Goal: Obtain resource: Obtain resource

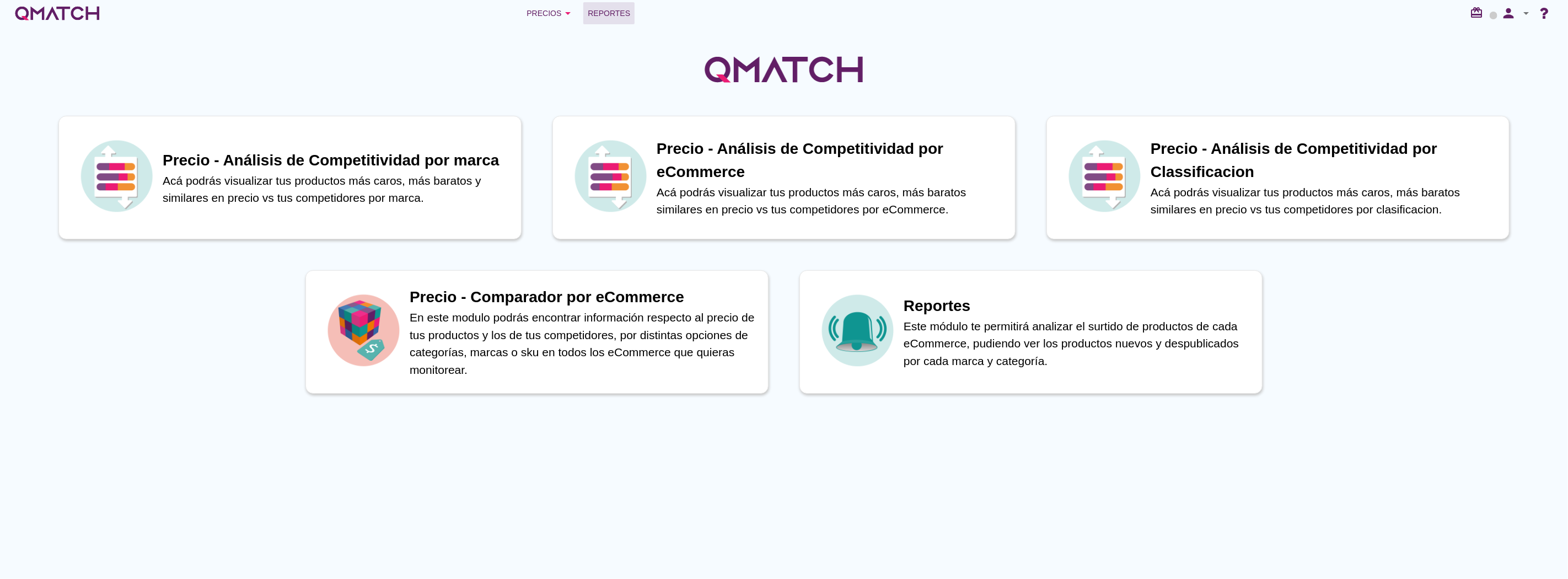
click at [617, 11] on span "Reportes" at bounding box center [608, 13] width 42 height 13
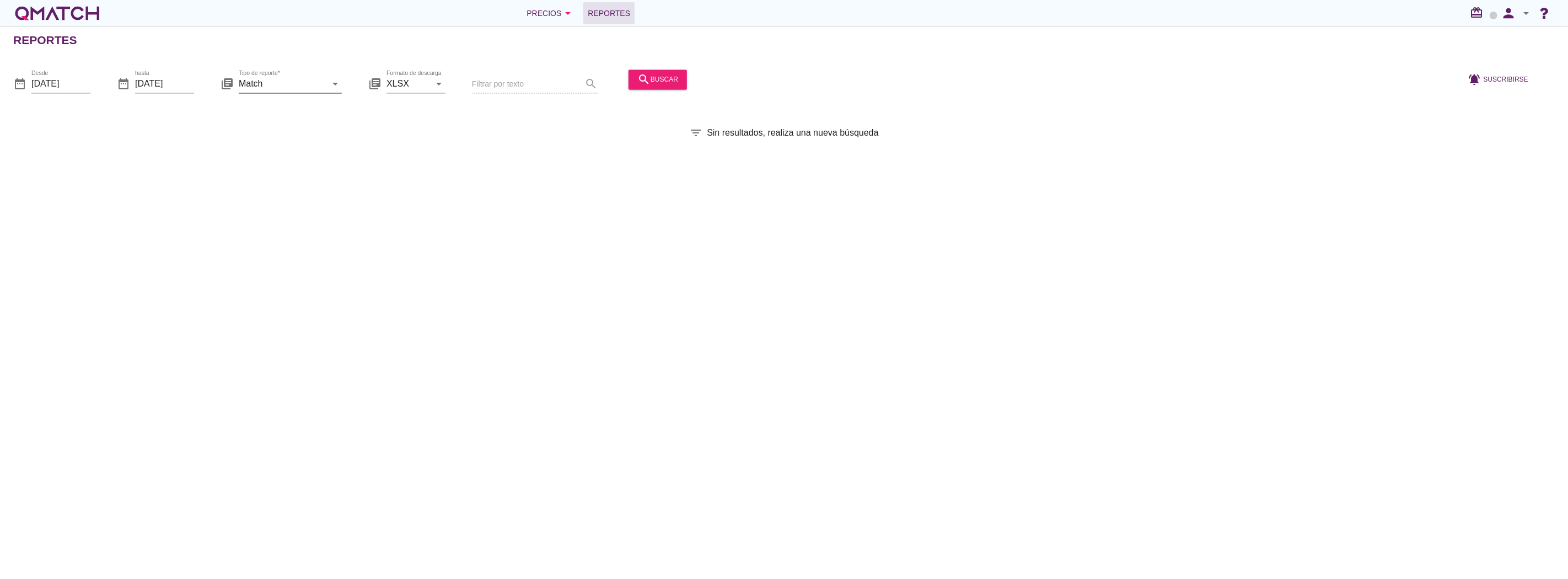
click at [315, 84] on input "Match" at bounding box center [282, 84] width 88 height 18
click at [300, 190] on div "Match con historicos" at bounding box center [306, 190] width 116 height 13
type input "Match con historicos"
click at [641, 78] on icon "search" at bounding box center [644, 79] width 13 height 13
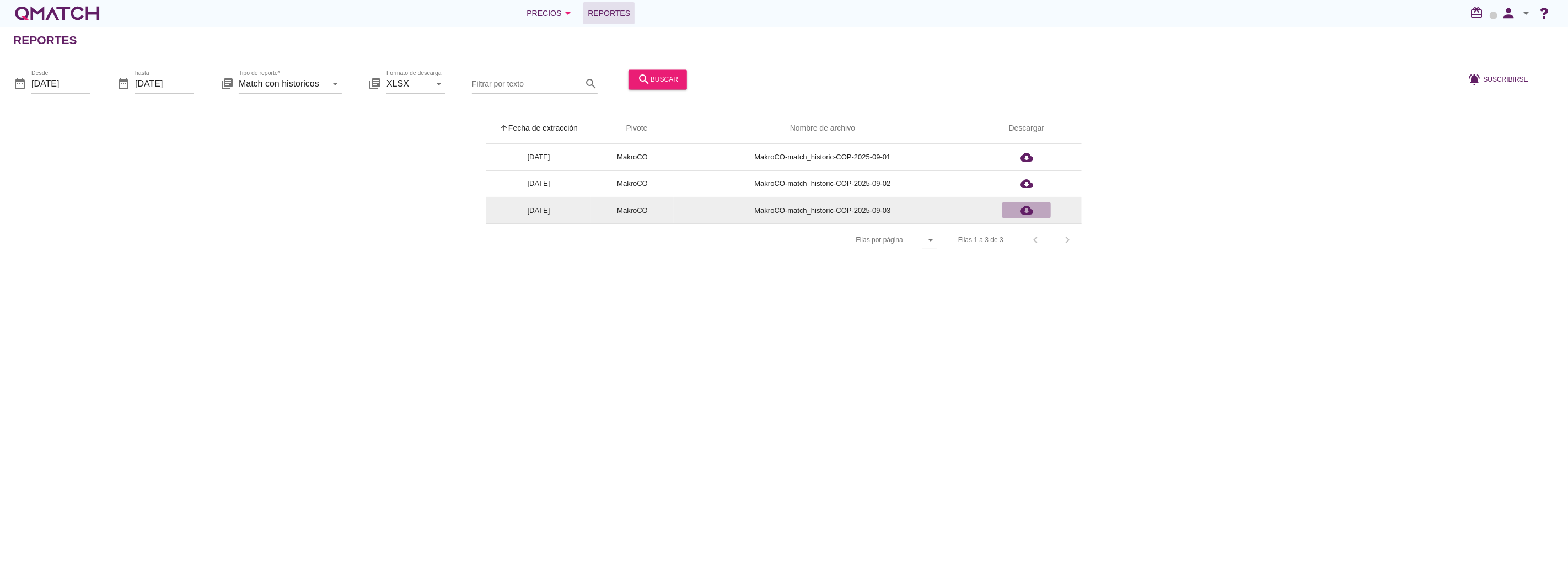
click at [1034, 212] on div "cloud_download" at bounding box center [1027, 210] width 40 height 13
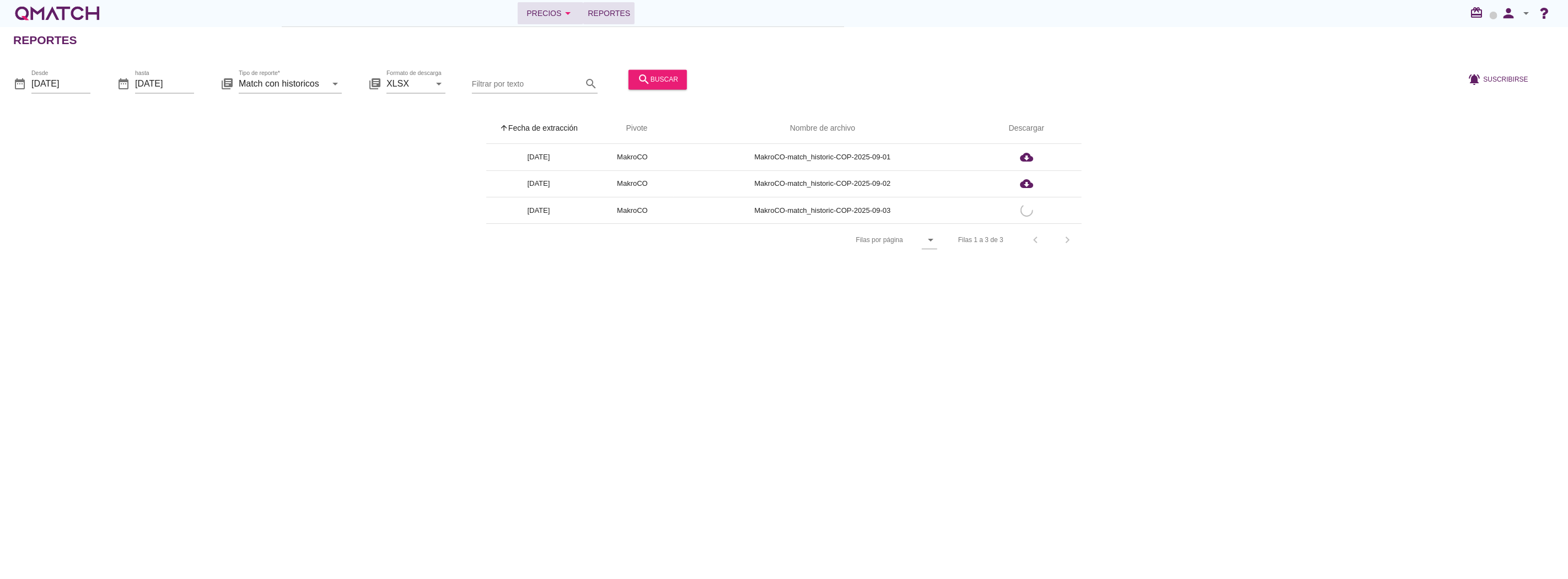
click at [560, 11] on div "Precios arrow_drop_down" at bounding box center [550, 13] width 48 height 13
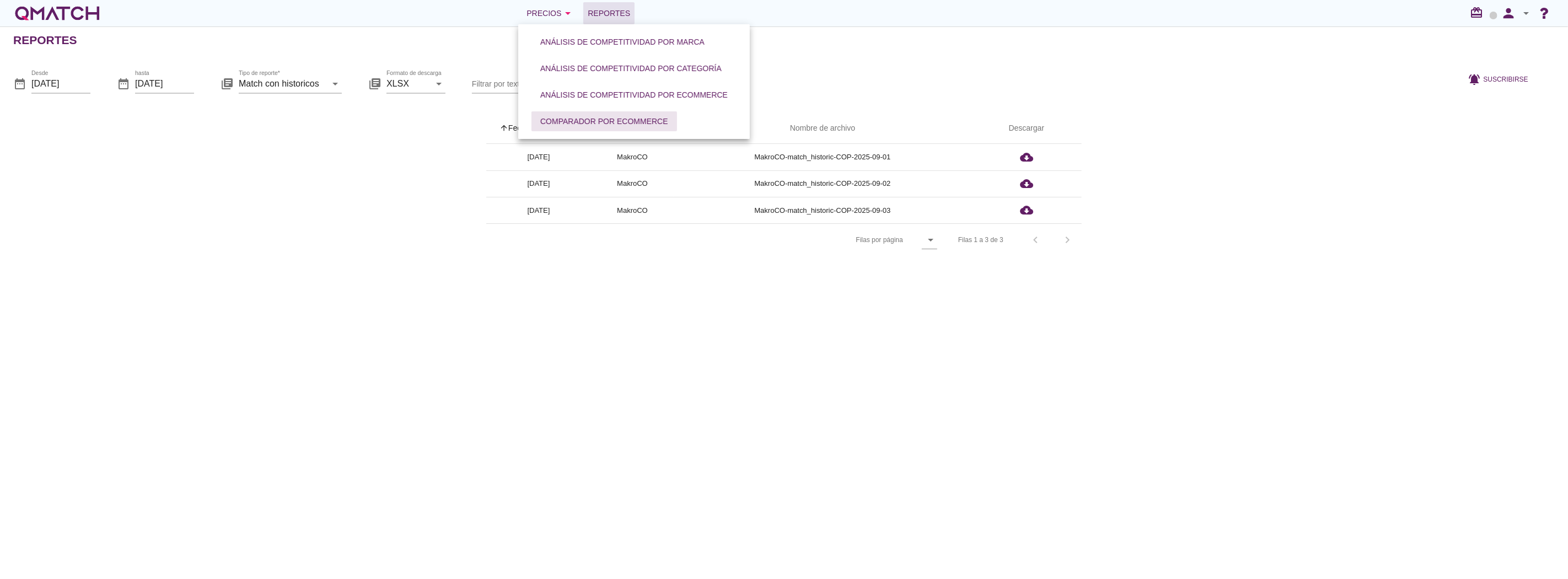
click at [603, 116] on div "Comparador por eCommerce" at bounding box center [604, 121] width 128 height 11
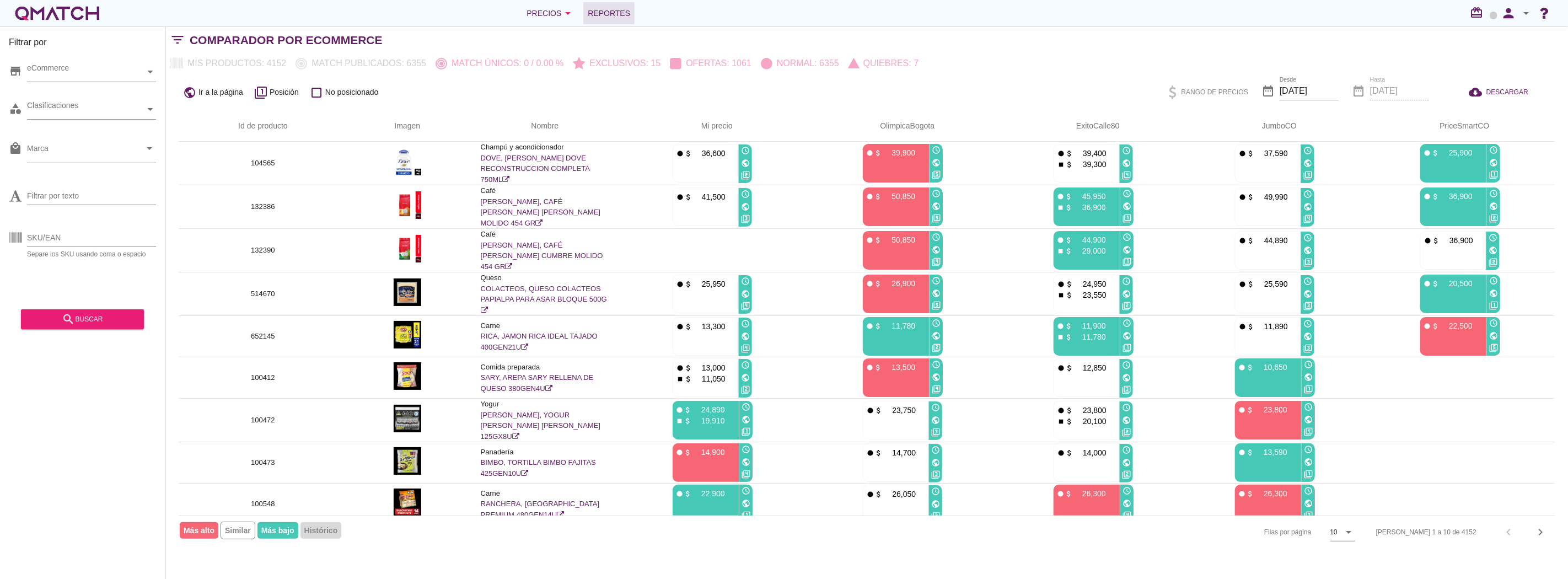
click at [605, 11] on span "Reportes" at bounding box center [608, 13] width 42 height 13
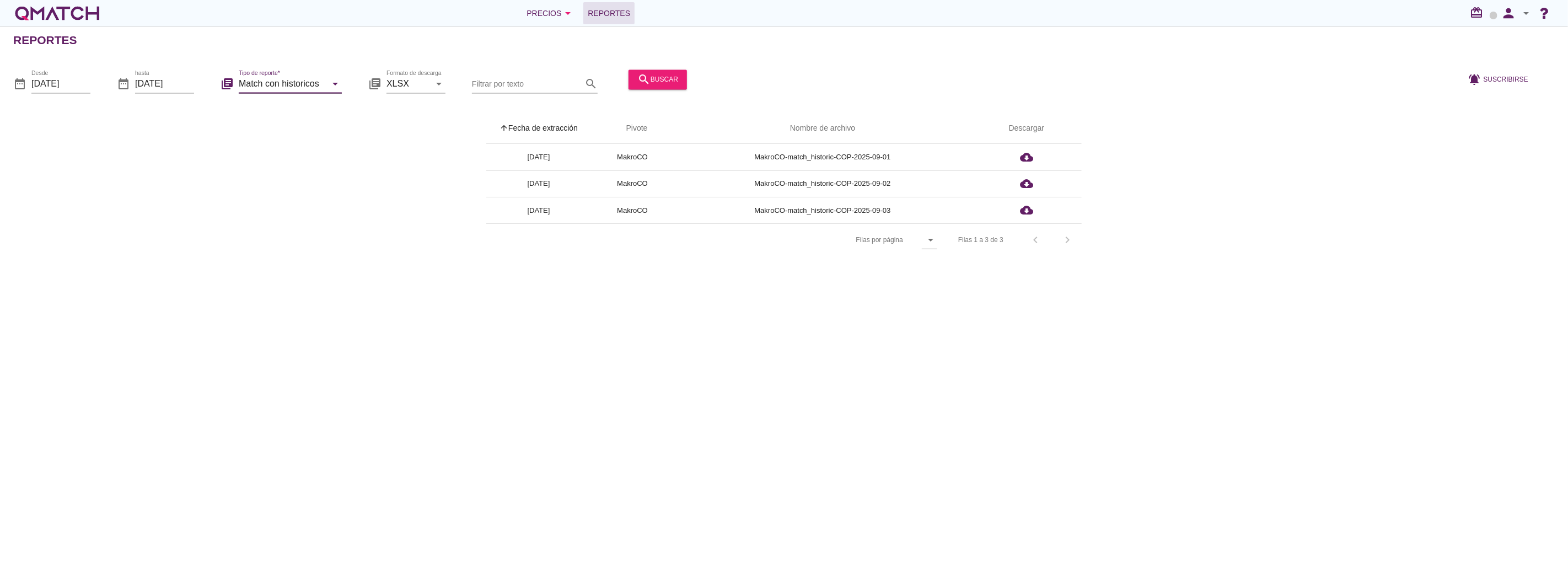
click at [265, 89] on input "Match con historicos" at bounding box center [282, 84] width 88 height 18
click at [271, 140] on div "Surtido" at bounding box center [306, 137] width 116 height 13
type input "Surtido"
click at [657, 71] on button "search buscar" at bounding box center [658, 79] width 59 height 20
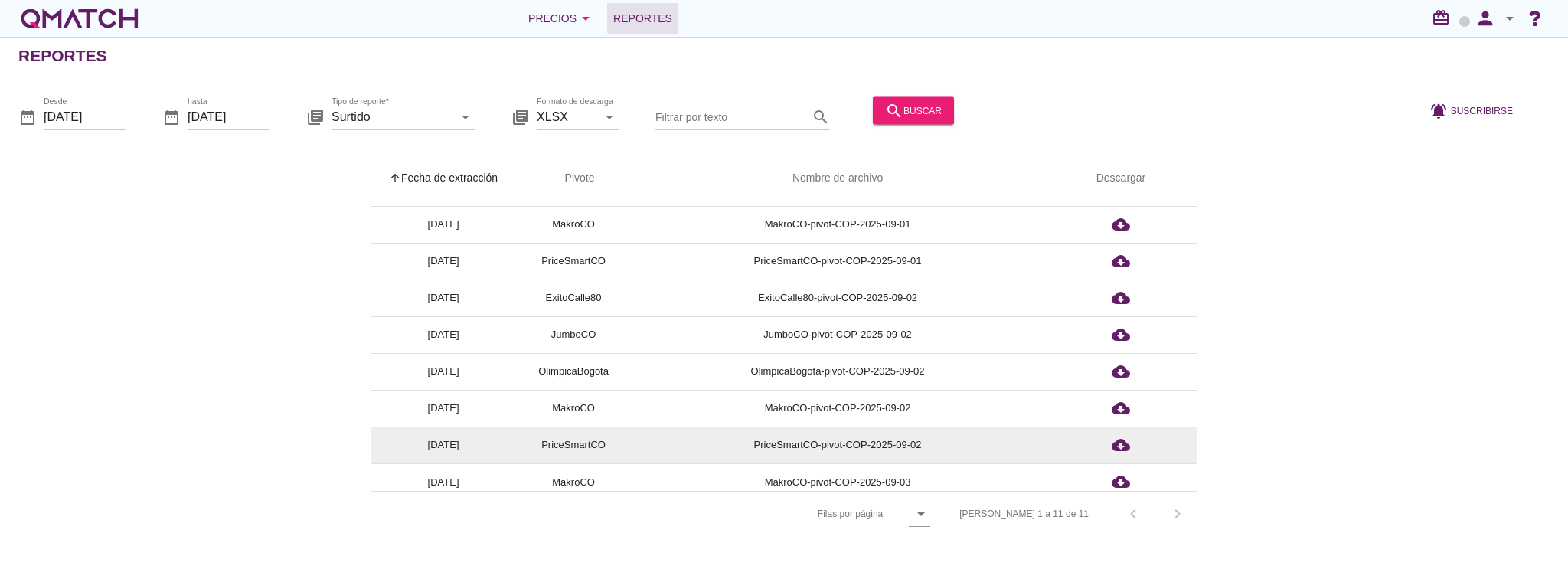
scroll to position [113, 0]
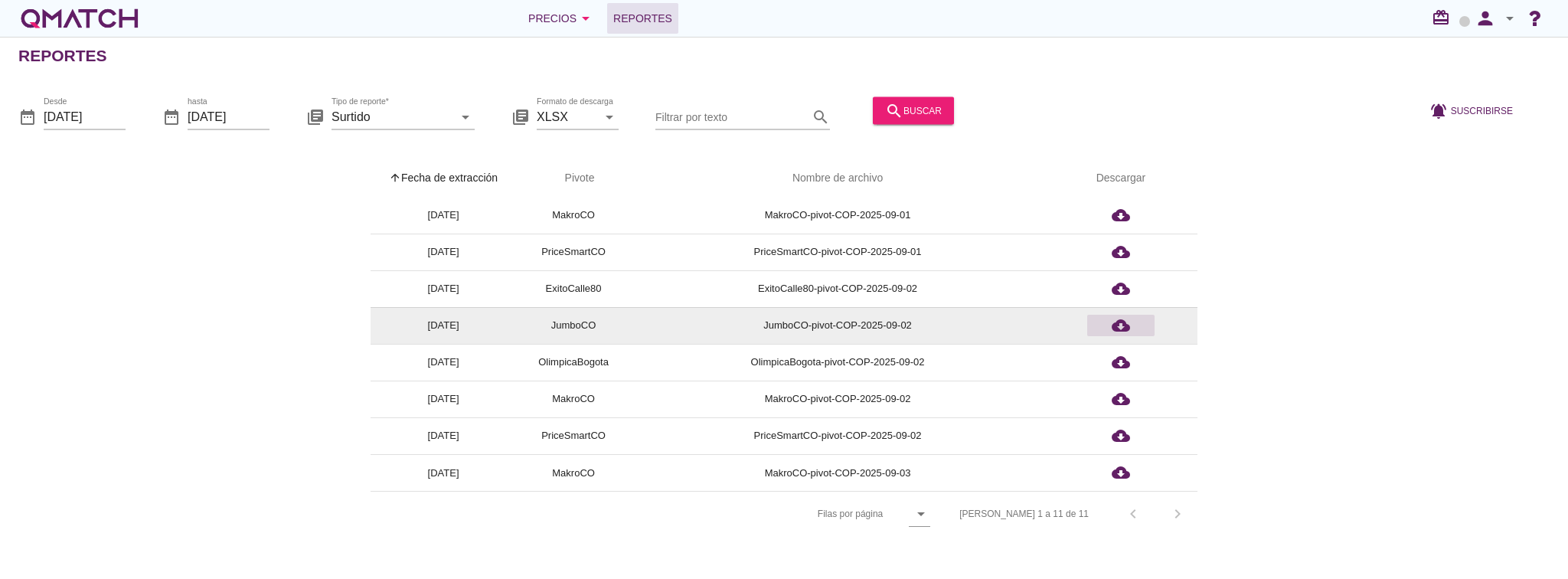
click at [1118, 328] on icon "cloud_download" at bounding box center [1121, 325] width 18 height 18
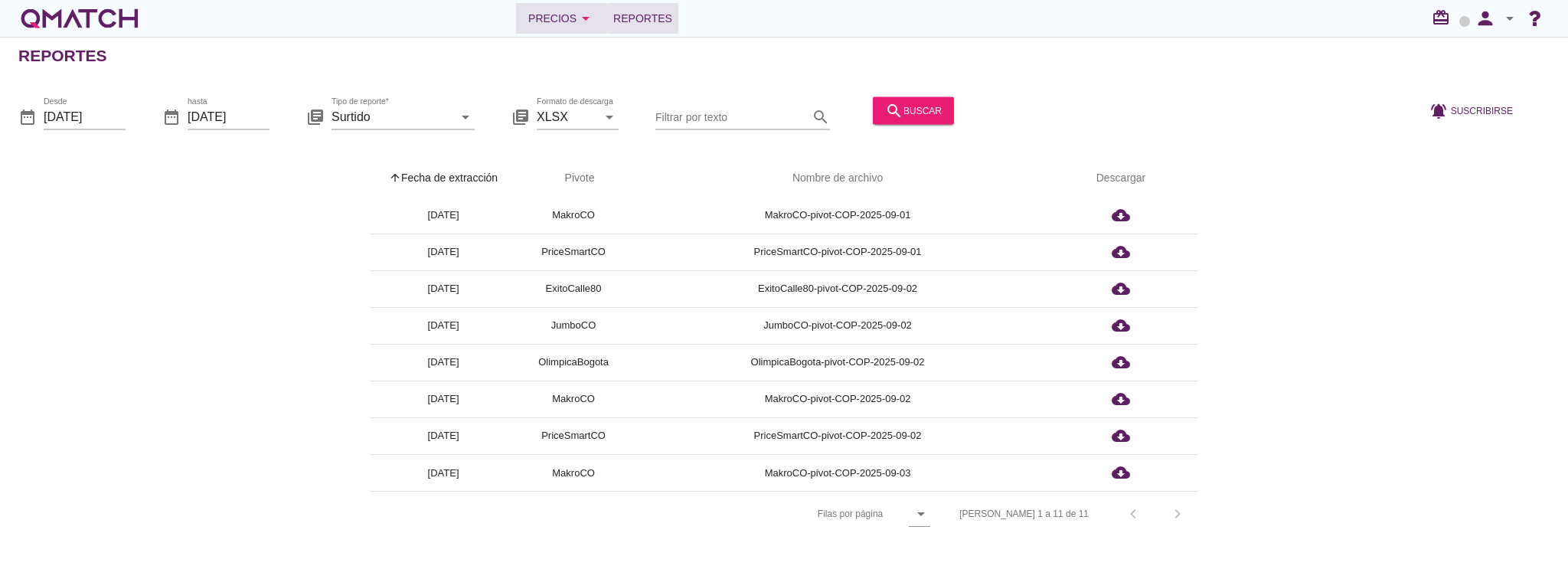
click at [562, 26] on div "Precios arrow_drop_down" at bounding box center [562, 18] width 67 height 18
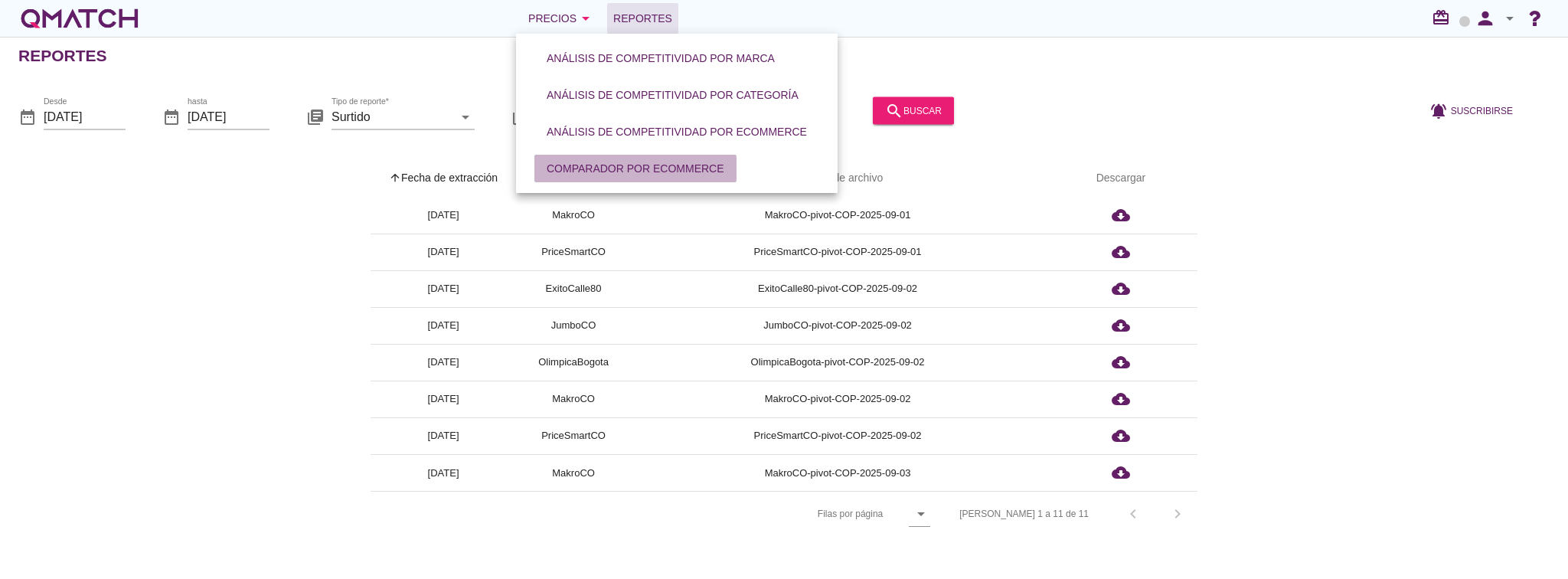
click at [605, 168] on div "Comparador por eCommerce" at bounding box center [635, 168] width 177 height 16
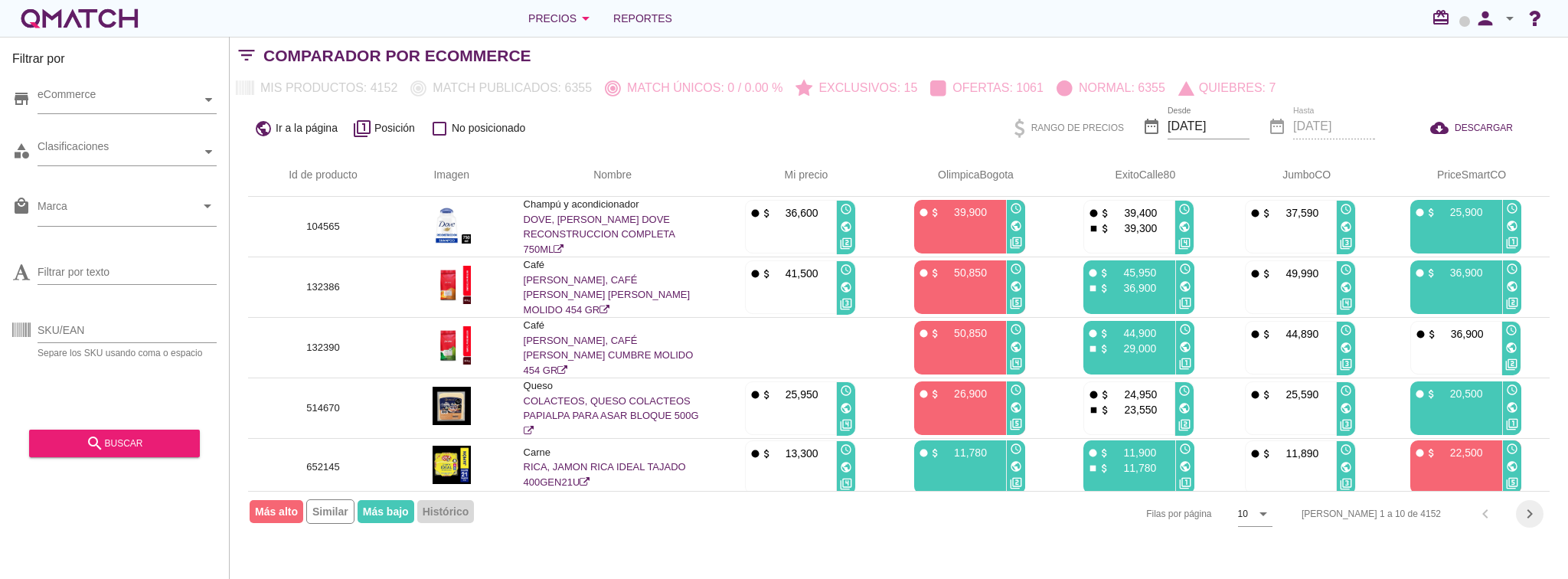
click at [1537, 510] on icon "chevron_right" at bounding box center [1529, 513] width 18 height 18
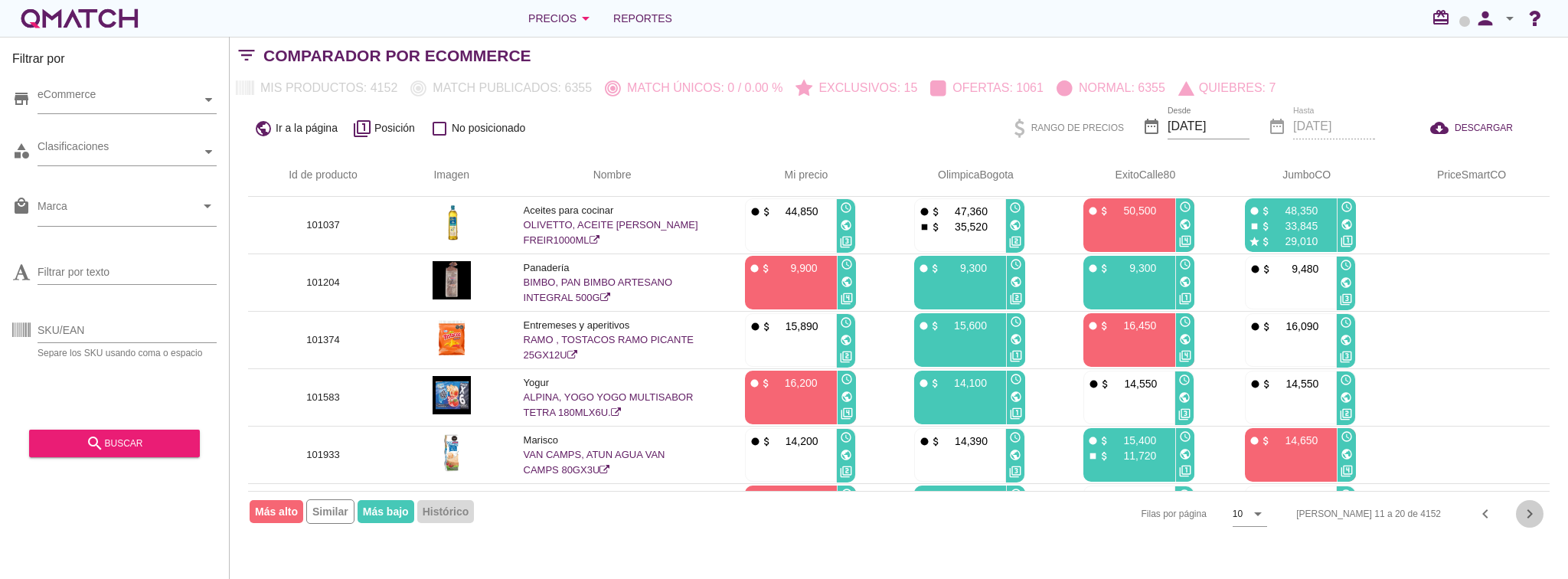
click at [1537, 510] on icon "chevron_right" at bounding box center [1529, 513] width 18 height 18
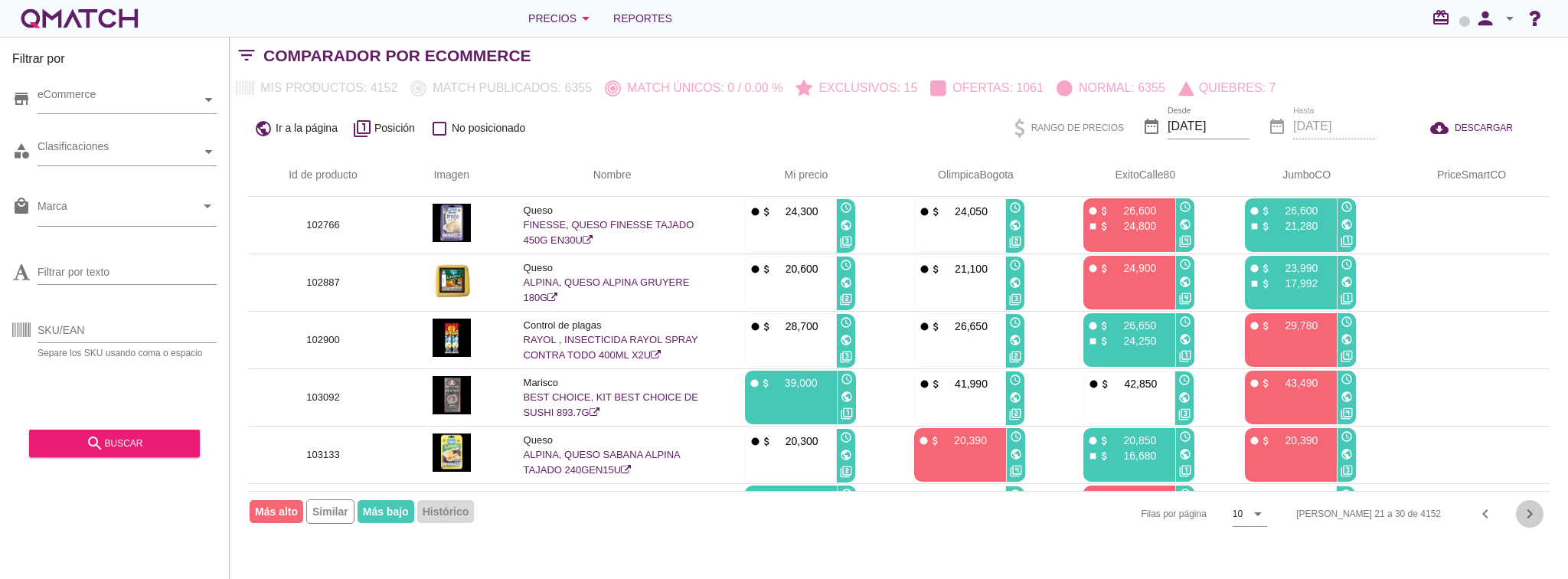
click at [1537, 510] on icon "chevron_right" at bounding box center [1529, 513] width 18 height 18
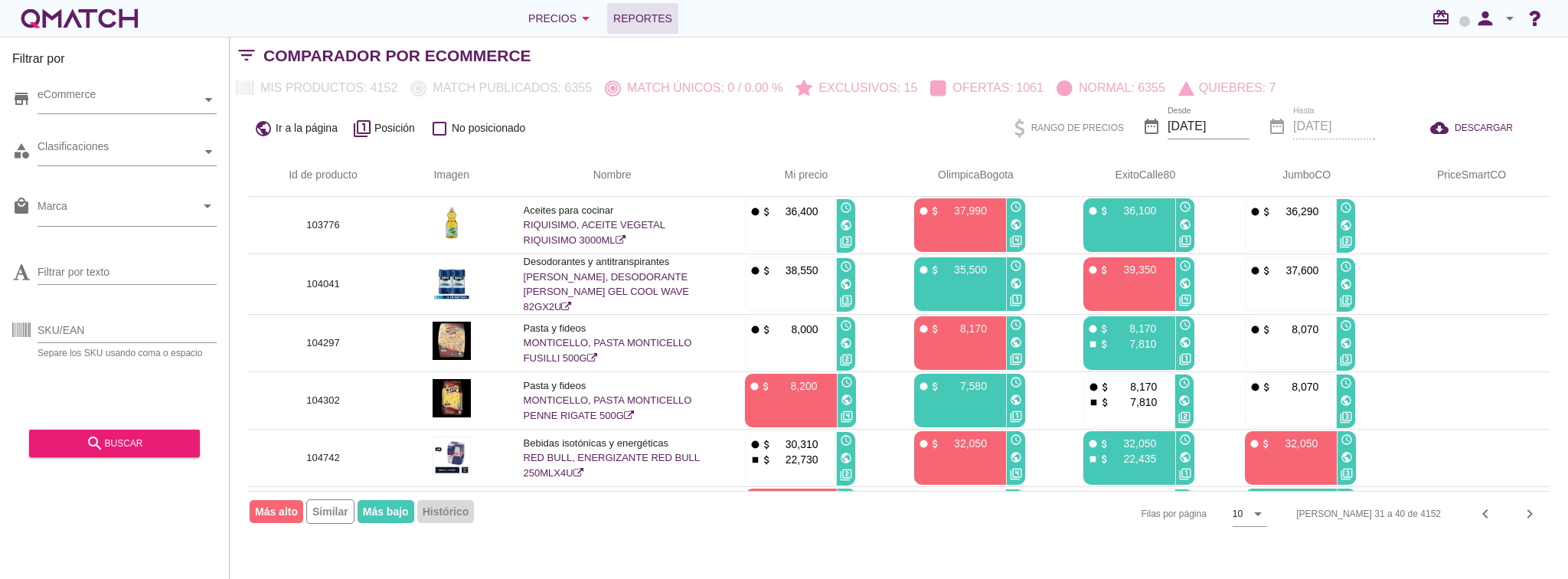
click at [646, 25] on span "Reportes" at bounding box center [642, 18] width 59 height 18
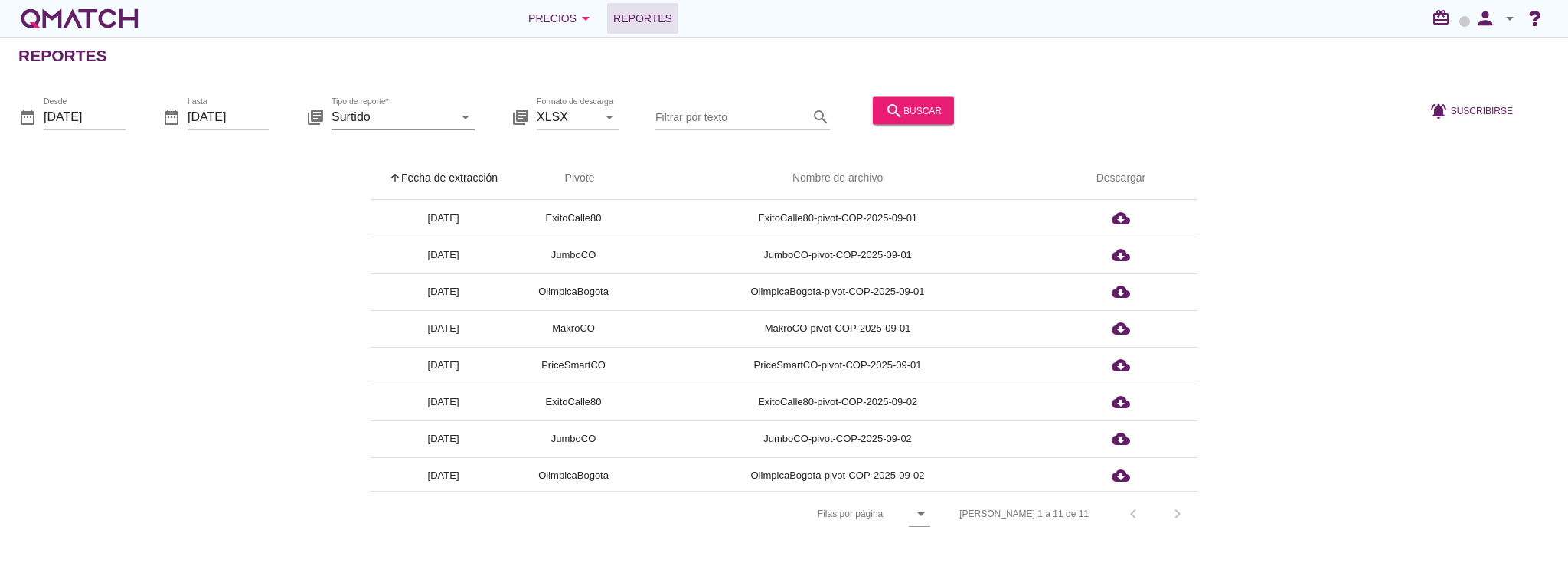
click at [392, 117] on input "Surtido" at bounding box center [392, 117] width 122 height 25
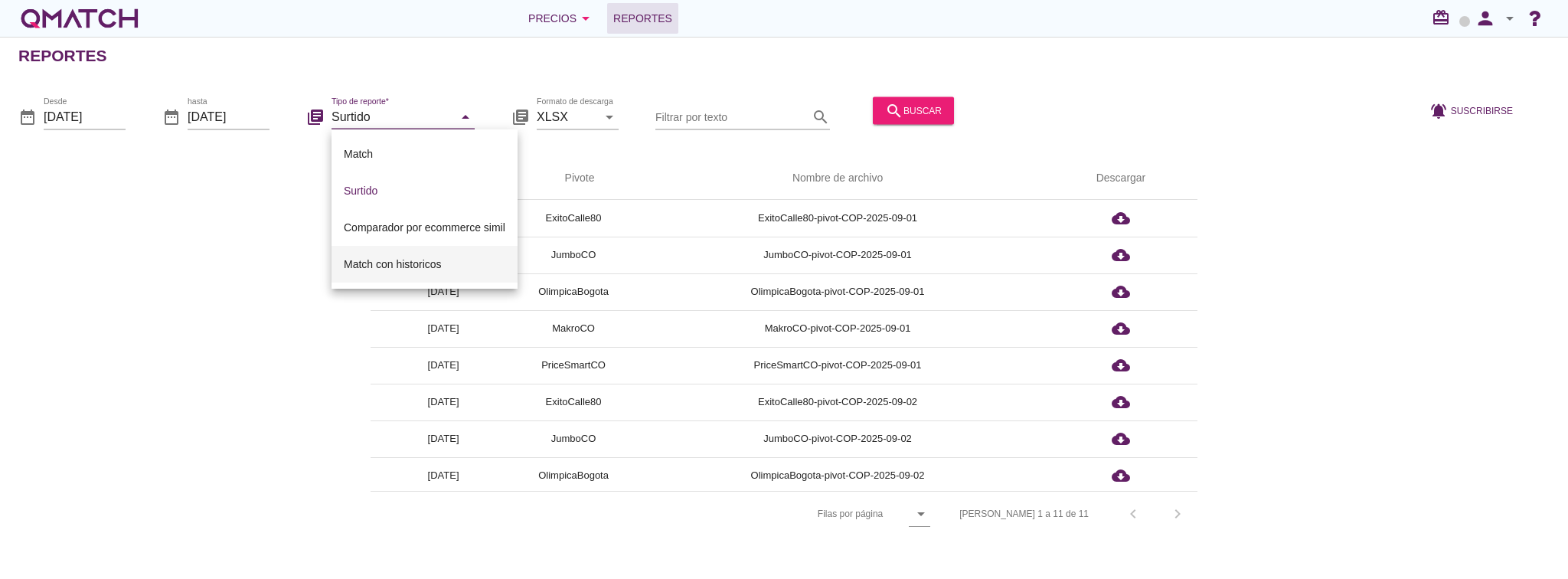
click at [411, 267] on div "Match con historicos" at bounding box center [425, 264] width 161 height 18
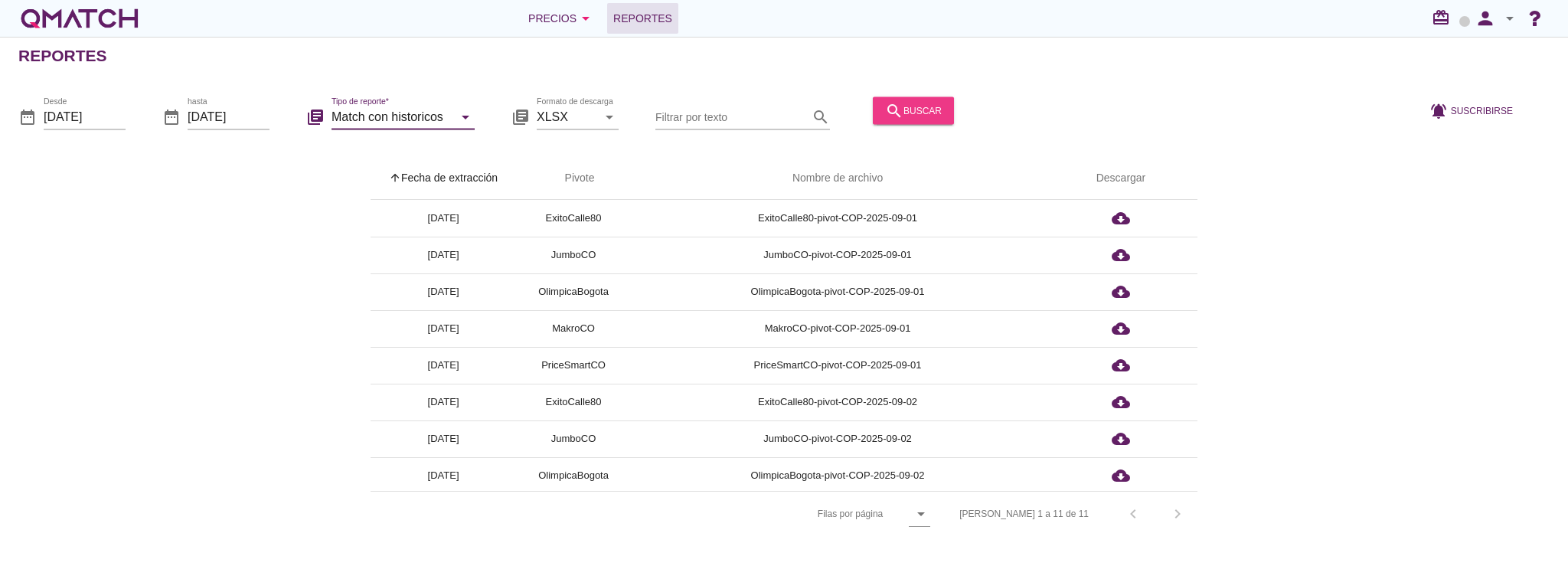
click at [888, 113] on icon "search" at bounding box center [894, 110] width 18 height 18
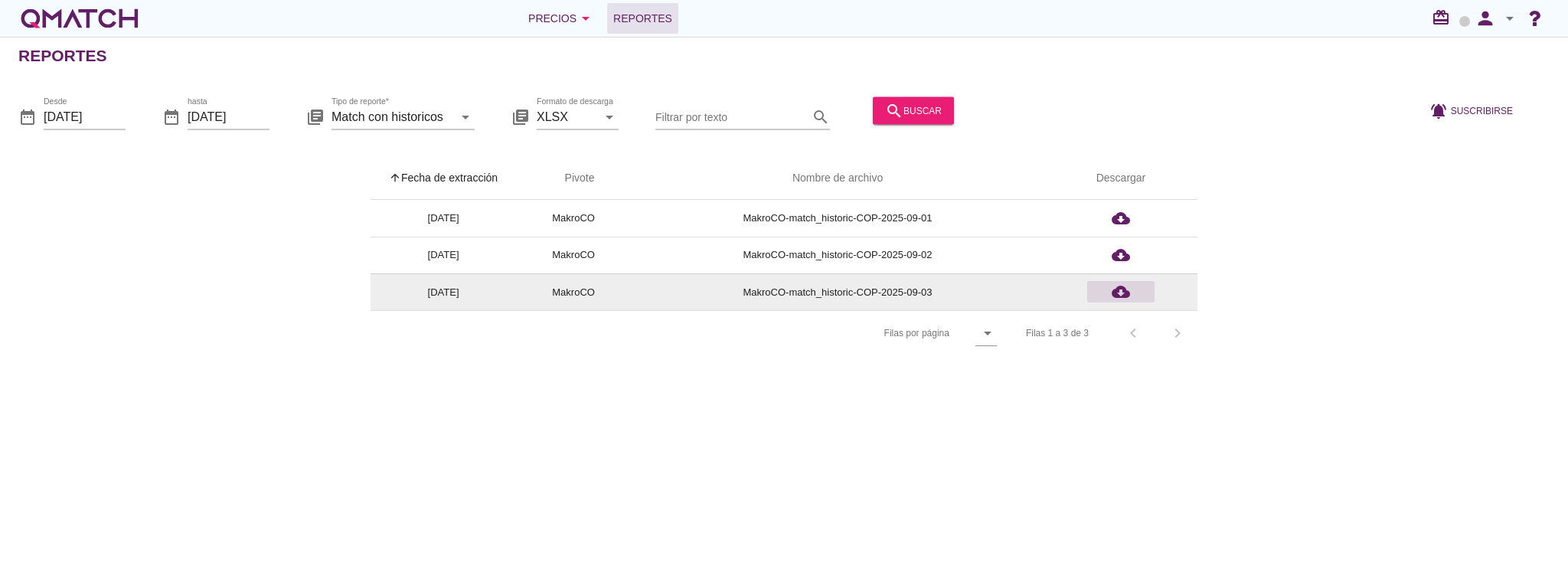
click at [1121, 291] on icon "cloud_download" at bounding box center [1121, 291] width 18 height 18
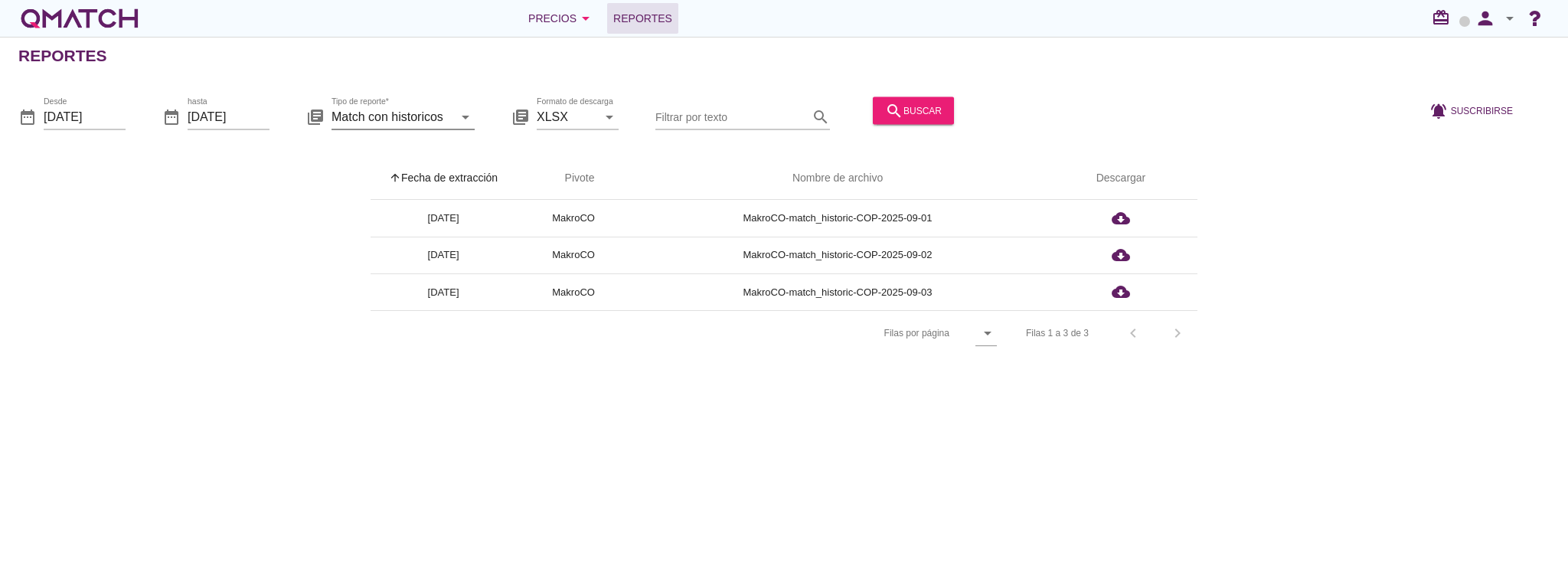
click at [398, 124] on input "Match con historicos" at bounding box center [392, 117] width 122 height 25
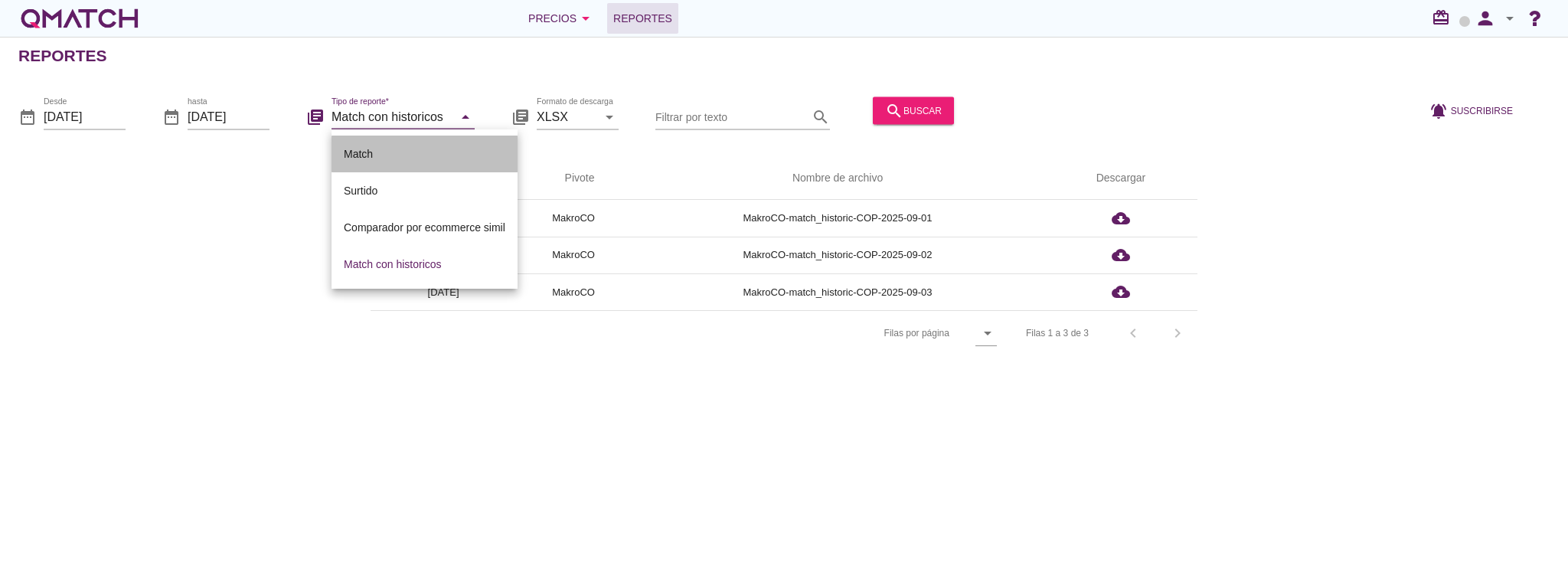
click at [380, 160] on div "Match" at bounding box center [425, 154] width 161 height 18
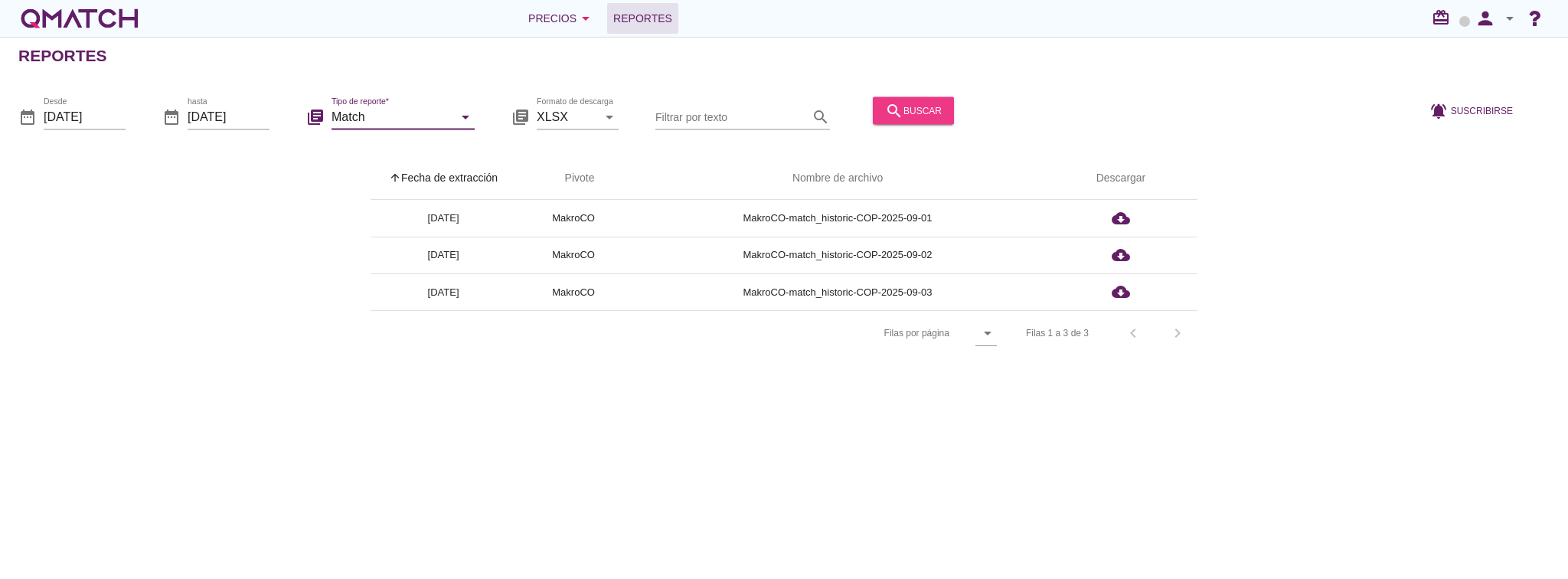
click at [898, 119] on button "search buscar" at bounding box center [913, 110] width 82 height 27
click at [466, 119] on icon "arrow_drop_down" at bounding box center [465, 116] width 18 height 18
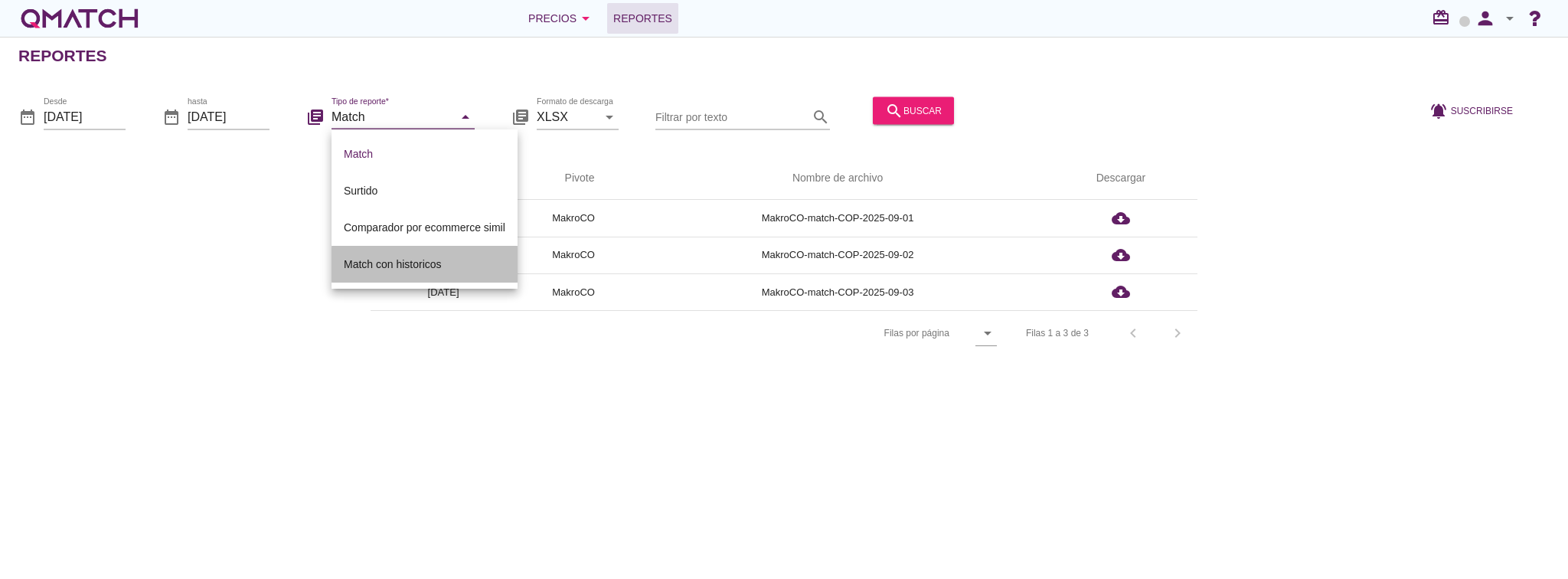
click at [434, 261] on div "Match con historicos" at bounding box center [425, 264] width 161 height 18
type input "Match con historicos"
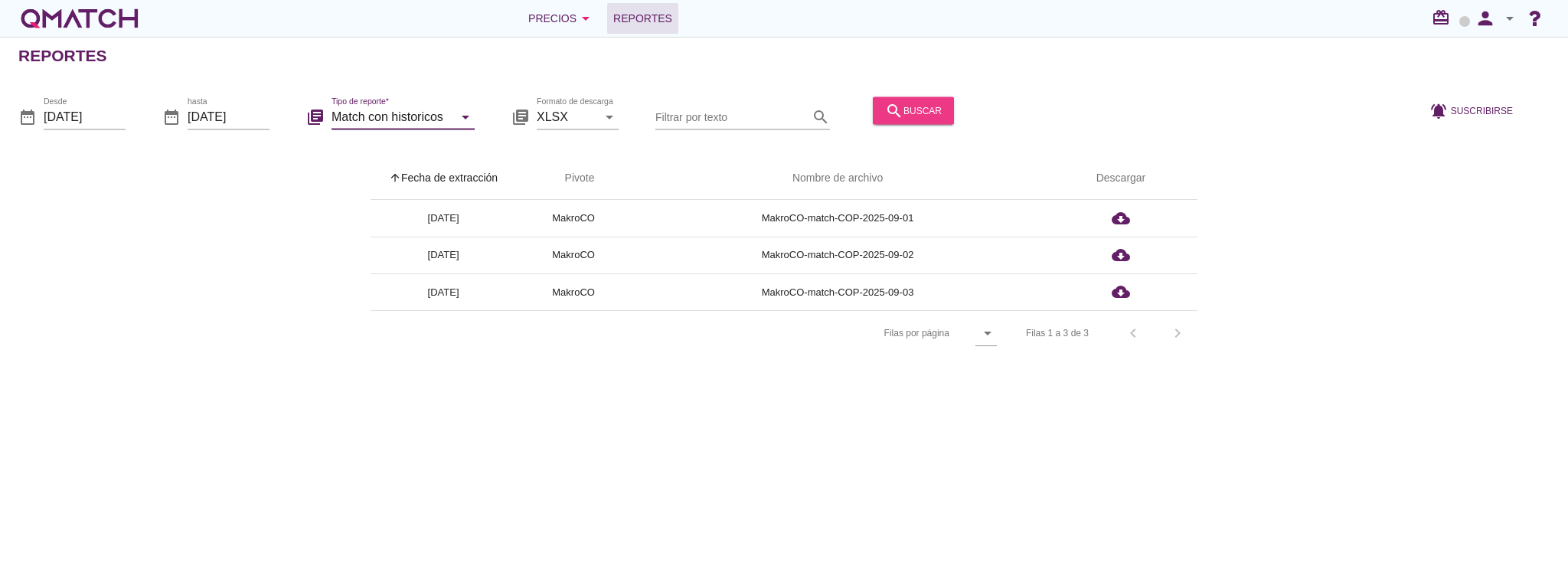
click at [920, 112] on div "search buscar" at bounding box center [913, 110] width 57 height 18
